Goal: Task Accomplishment & Management: Manage account settings

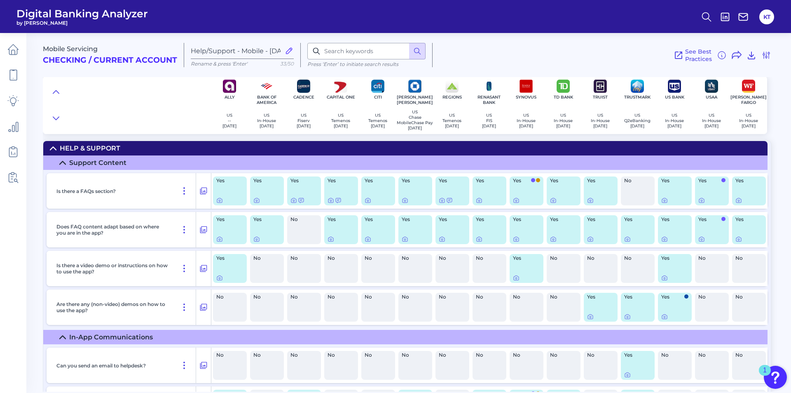
scroll to position [493, 0]
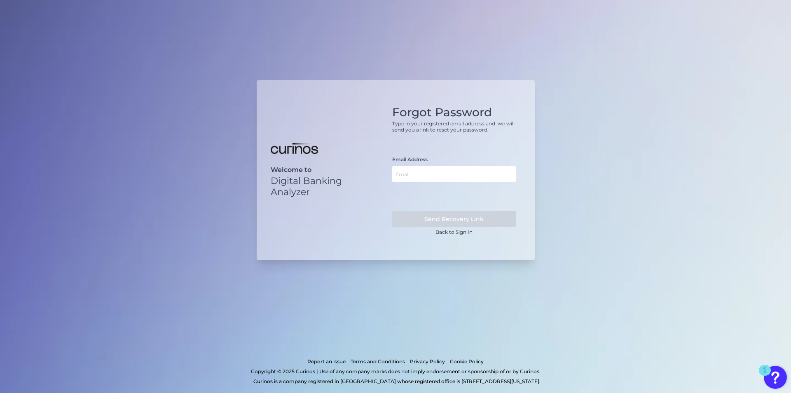
click at [151, 114] on div "Welcome to Digital Banking Analyzer Forgot Password Type in your registered ema…" at bounding box center [395, 196] width 791 height 393
click at [493, 169] on input "text" at bounding box center [454, 174] width 124 height 16
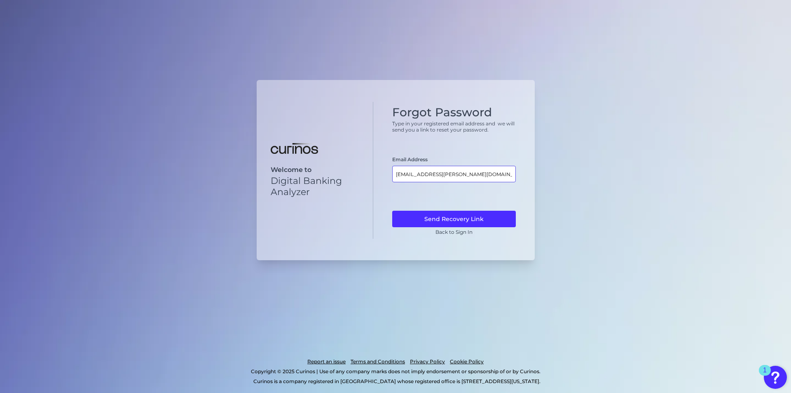
type input "kenya.teague@renasant.com"
click at [392, 210] on button "Send Recovery Link" at bounding box center [454, 218] width 124 height 16
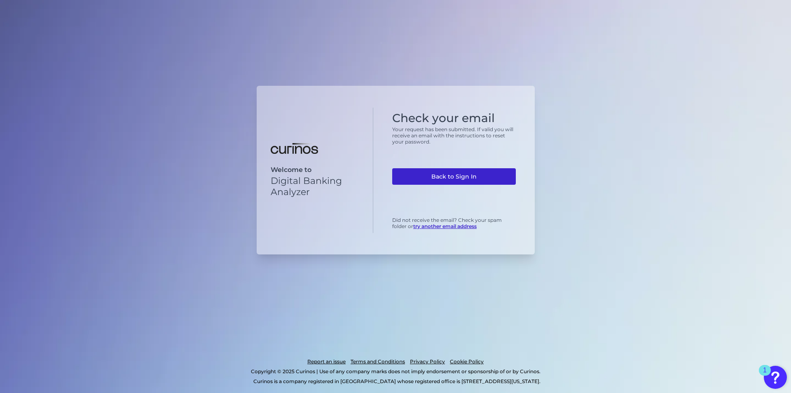
click at [471, 174] on link "Back to Sign In" at bounding box center [454, 176] width 124 height 16
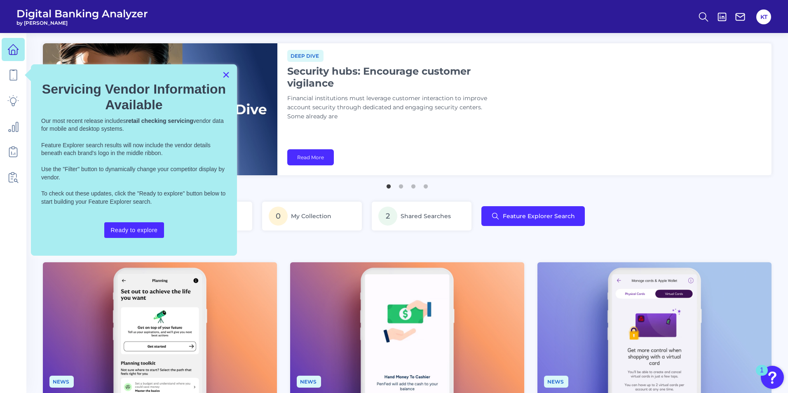
click at [224, 72] on button "×" at bounding box center [226, 74] width 8 height 13
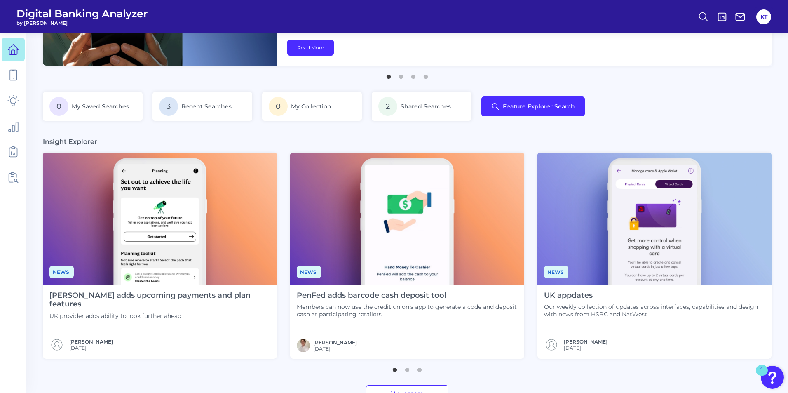
scroll to position [125, 0]
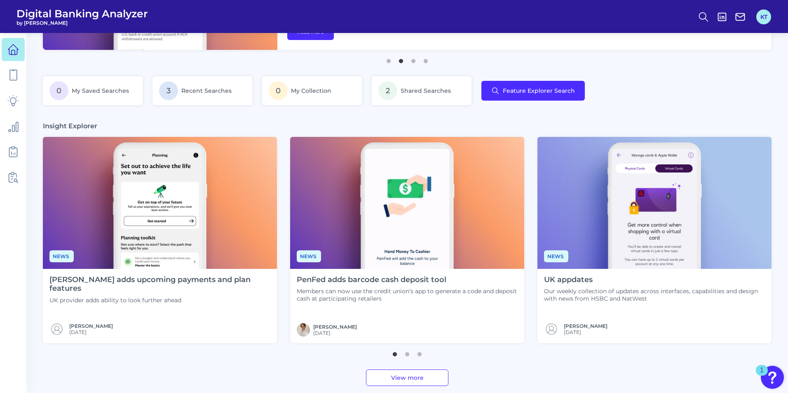
click at [760, 23] on button "KT" at bounding box center [763, 16] width 15 height 15
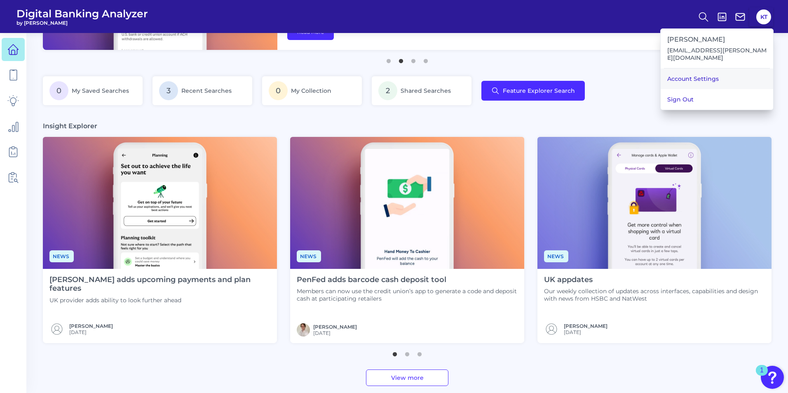
click at [716, 75] on link "Account Settings" at bounding box center [716, 78] width 112 height 21
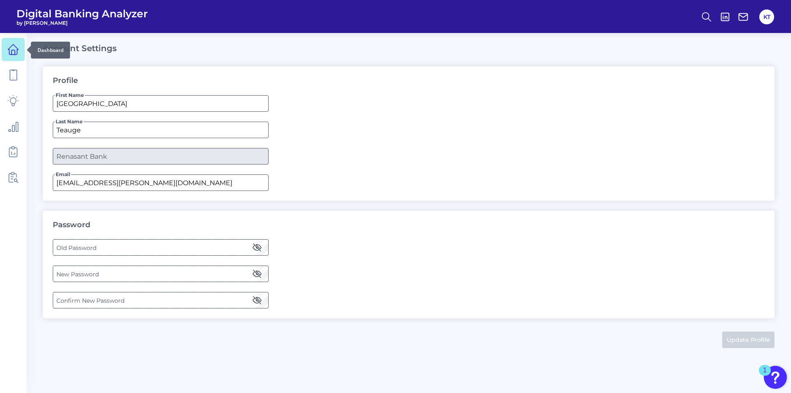
click at [10, 45] on icon at bounding box center [13, 50] width 12 height 12
